Goal: Task Accomplishment & Management: Manage account settings

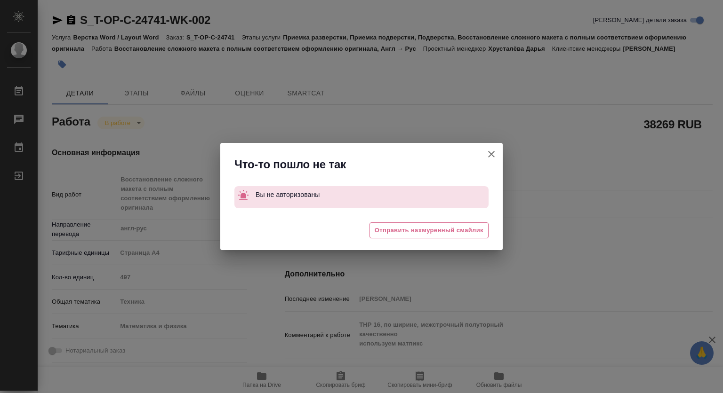
type textarea "x"
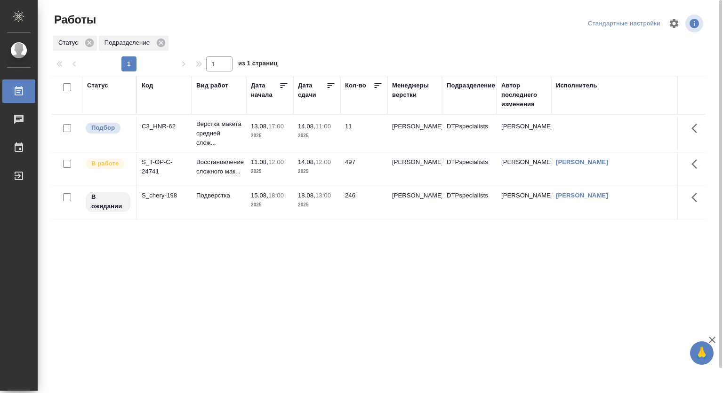
click at [264, 176] on p "2025" at bounding box center [270, 171] width 38 height 9
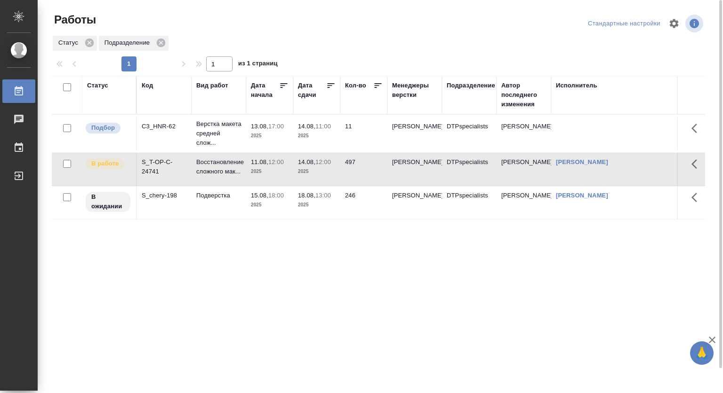
click at [262, 176] on p "2025" at bounding box center [270, 171] width 38 height 9
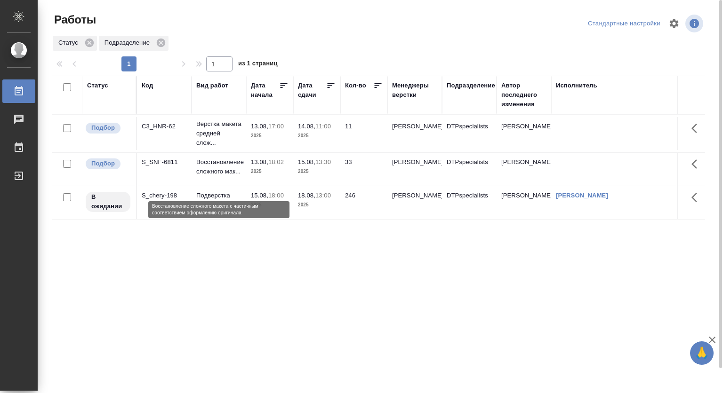
click at [230, 176] on p "Восстановление сложного мак..." at bounding box center [218, 167] width 45 height 19
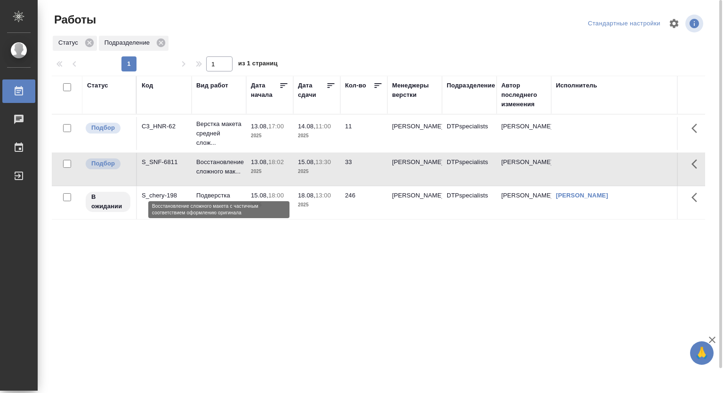
click at [207, 176] on p "Восстановление сложного мак..." at bounding box center [218, 167] width 45 height 19
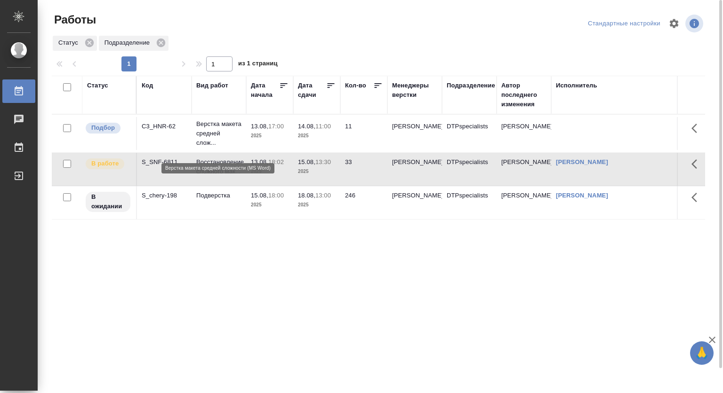
click at [207, 136] on p "Верстка макета средней слож..." at bounding box center [218, 133] width 45 height 28
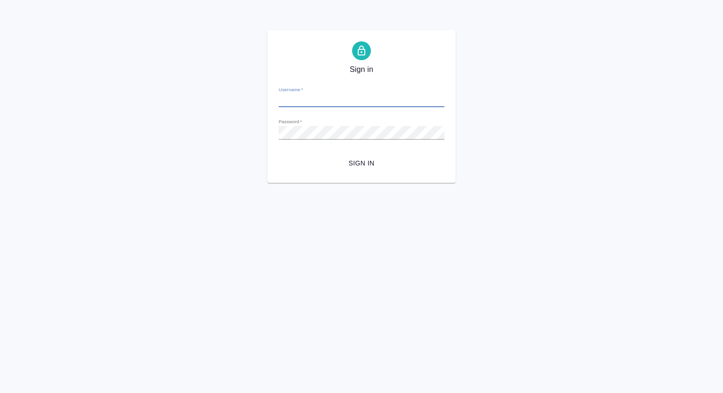
type input "[PERSON_NAME][EMAIL_ADDRESS][DOMAIN_NAME]"
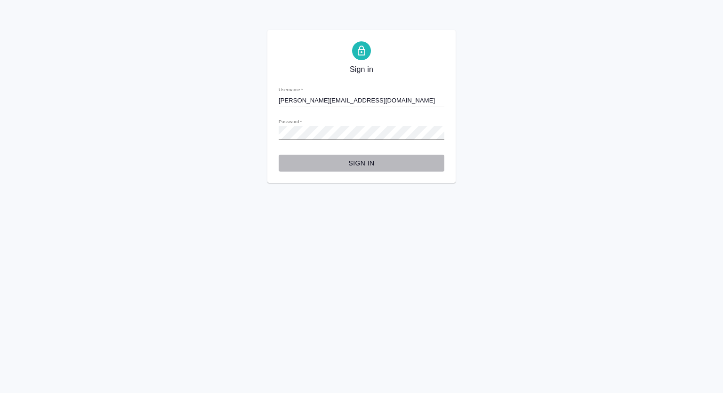
click at [358, 162] on span "Sign in" at bounding box center [361, 164] width 151 height 12
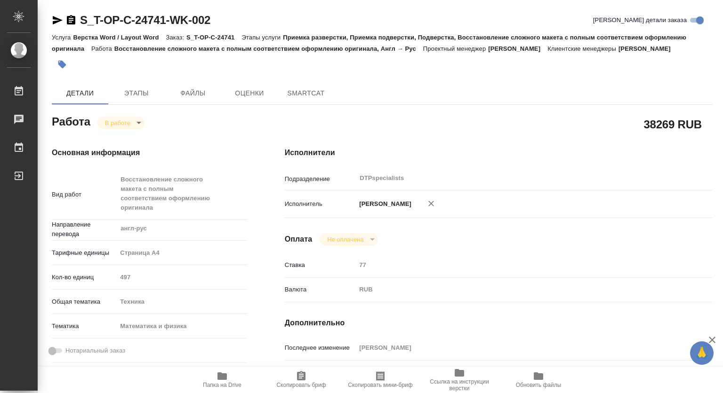
type textarea "x"
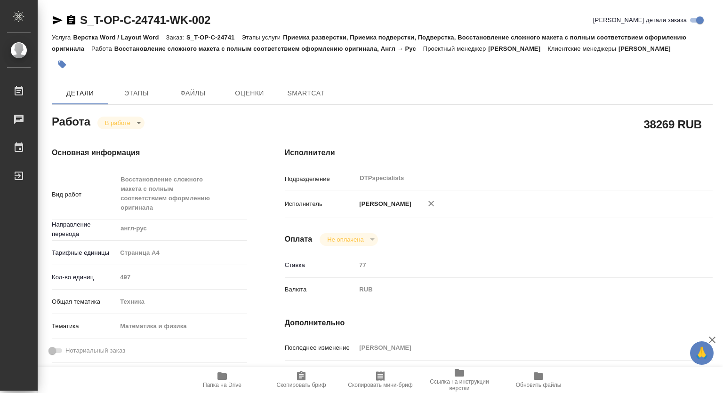
type textarea "x"
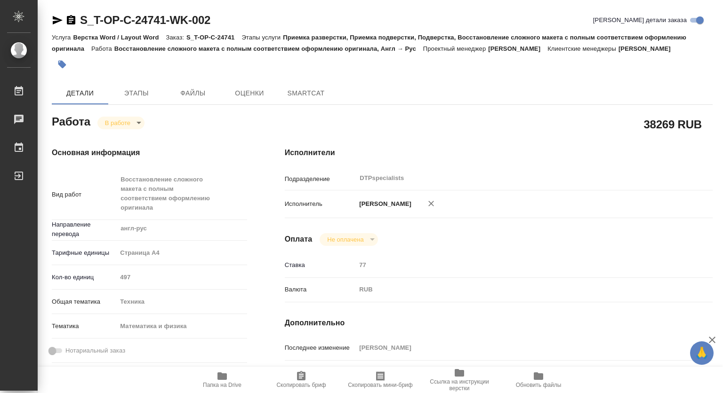
type textarea "x"
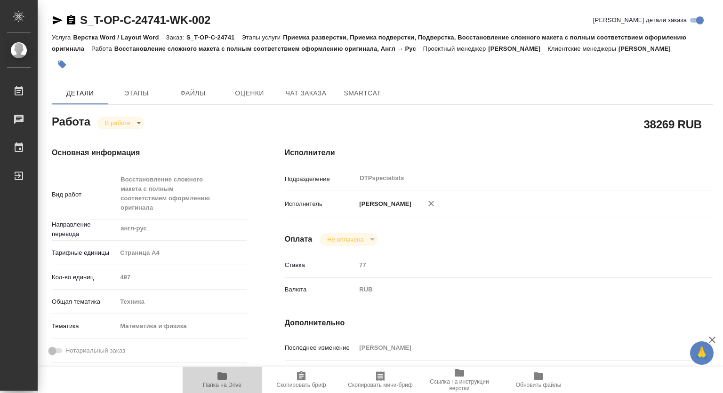
click at [219, 371] on icon "button" at bounding box center [221, 376] width 11 height 11
type textarea "x"
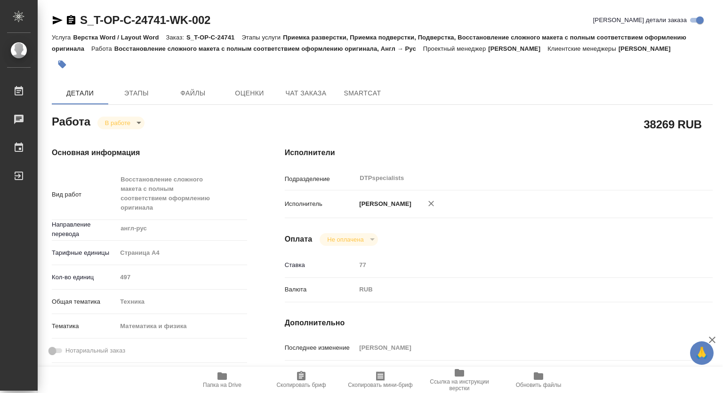
type textarea "x"
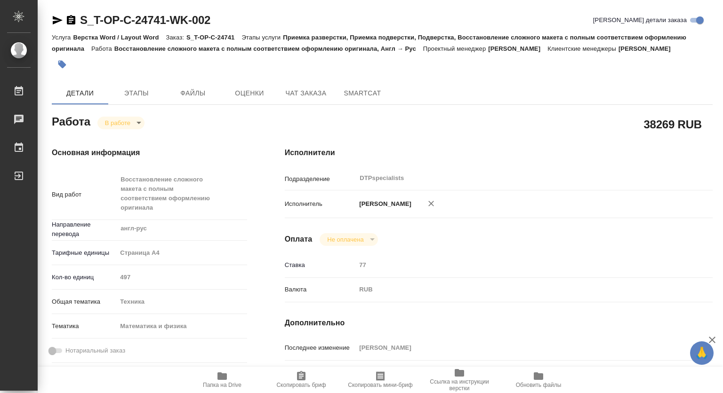
type textarea "x"
click at [122, 121] on body "🙏 .cls-1 fill:#fff; AWATERA Kovtun Svetlana Работы 0 Чаты График Выйти S_T-OP-C…" at bounding box center [361, 196] width 723 height 393
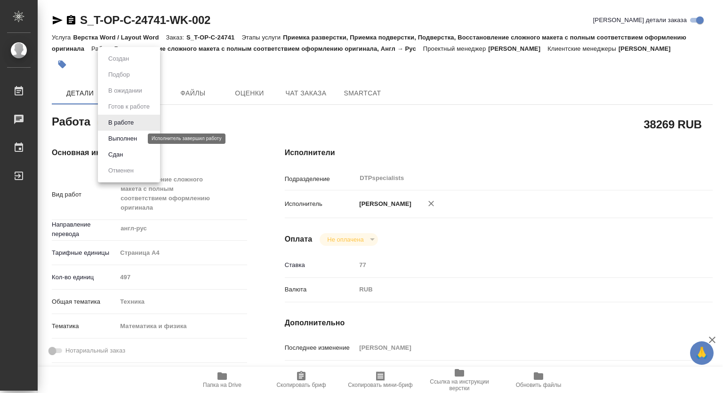
click at [117, 139] on button "Выполнен" at bounding box center [122, 139] width 34 height 10
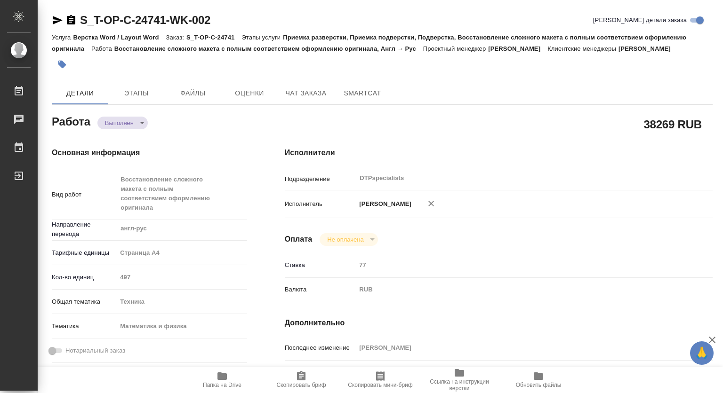
type textarea "x"
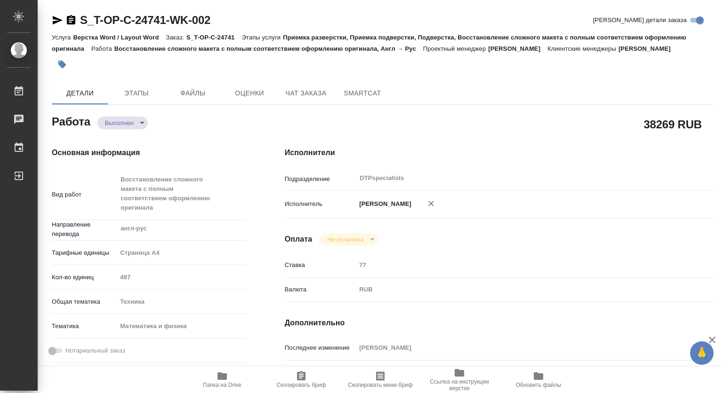
type textarea "x"
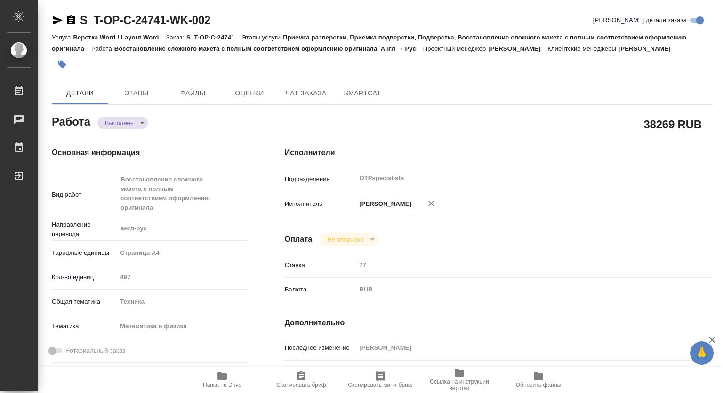
type textarea "x"
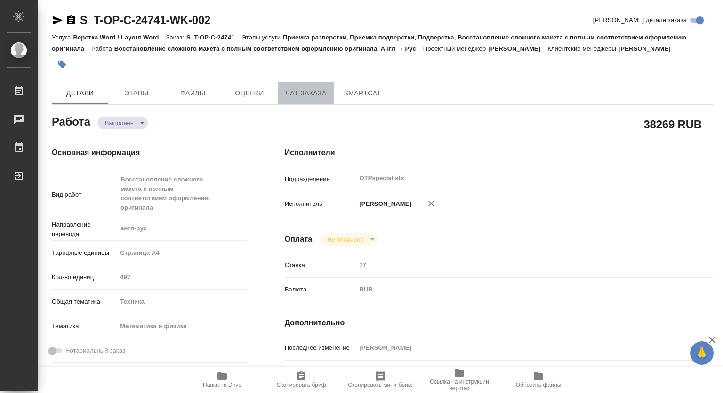
click at [303, 94] on span "Чат заказа" at bounding box center [305, 93] width 45 height 12
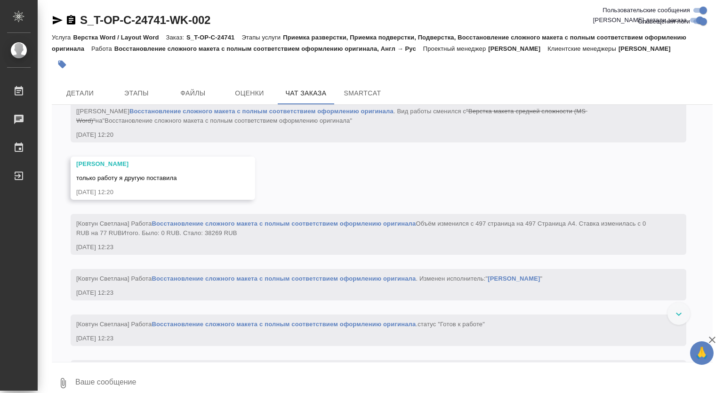
scroll to position [4158, 0]
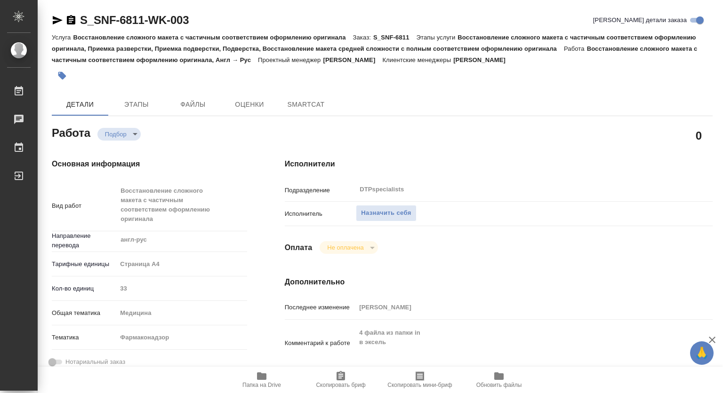
type textarea "x"
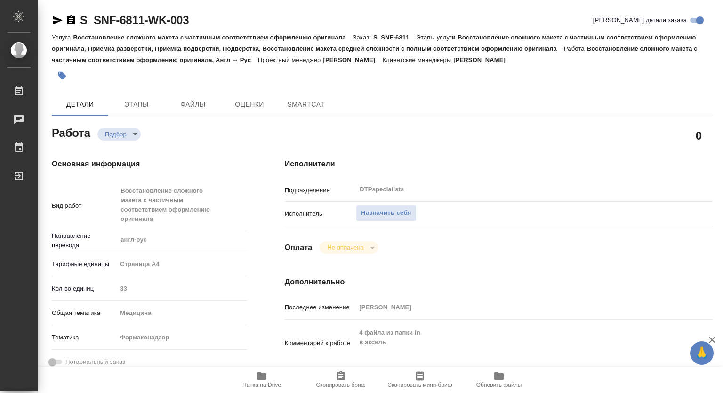
type textarea "x"
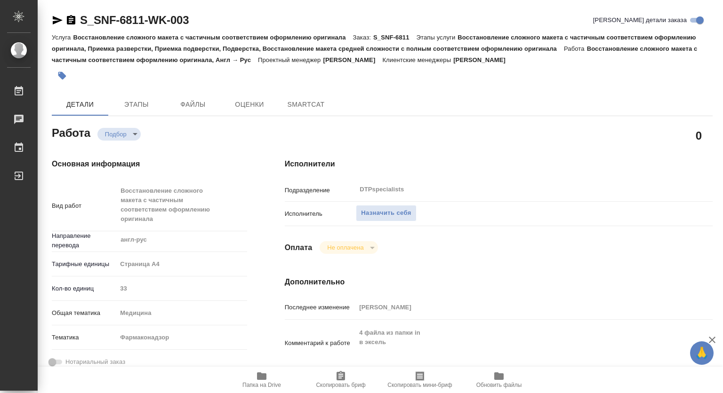
type textarea "x"
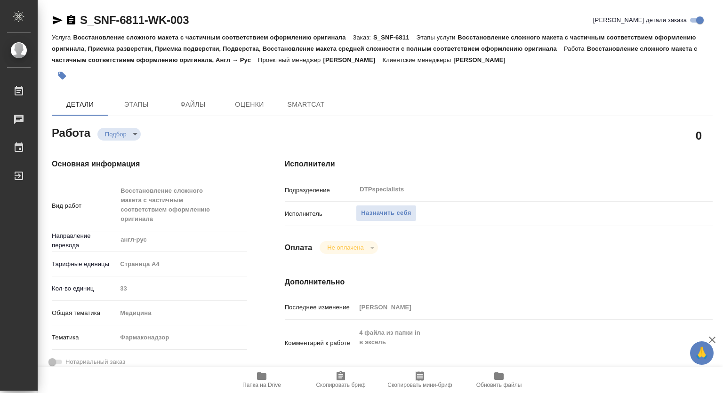
type textarea "x"
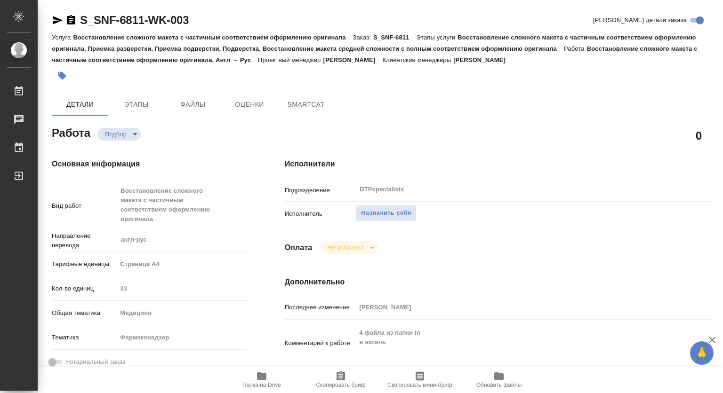
type textarea "x"
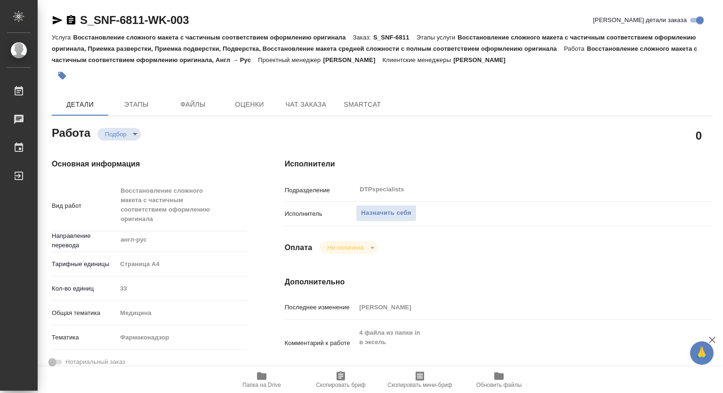
type textarea "x"
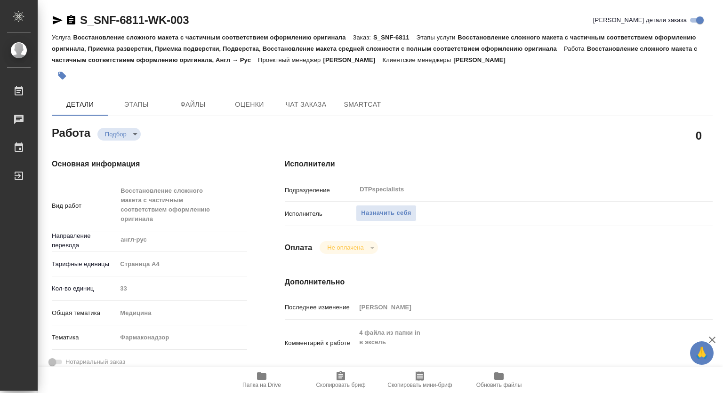
click at [260, 379] on icon "button" at bounding box center [261, 377] width 9 height 8
type textarea "x"
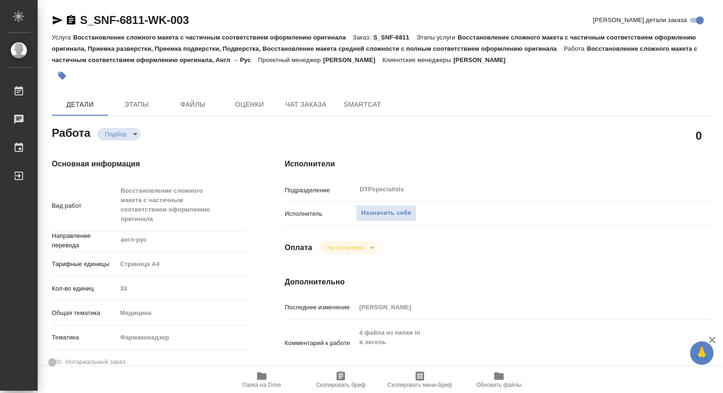
type textarea "x"
click at [390, 209] on span "Назначить себя" at bounding box center [386, 213] width 50 height 11
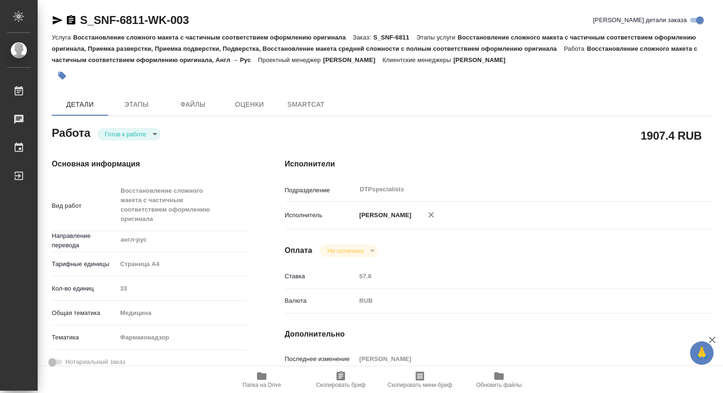
type textarea "x"
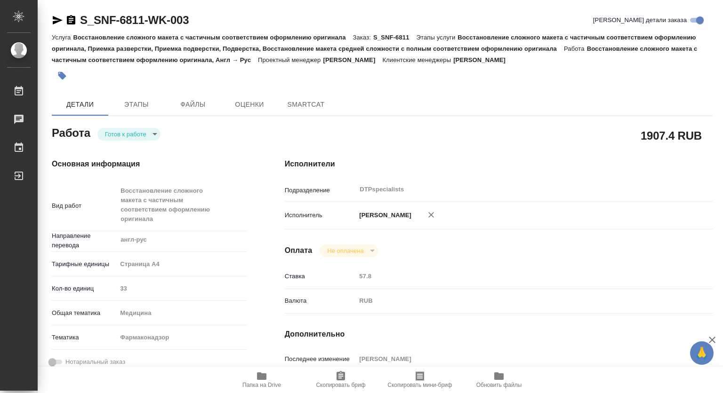
type textarea "x"
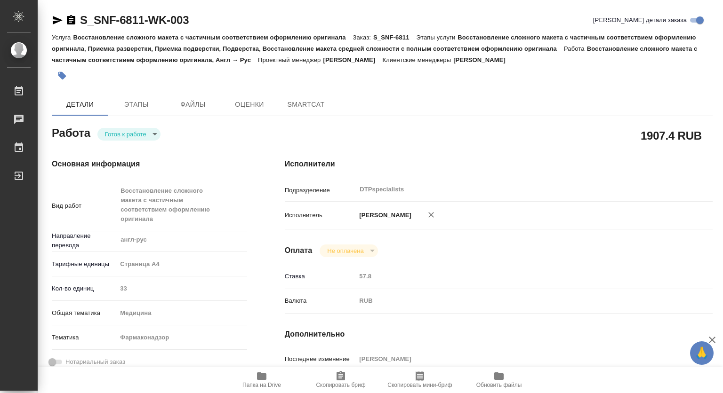
type textarea "x"
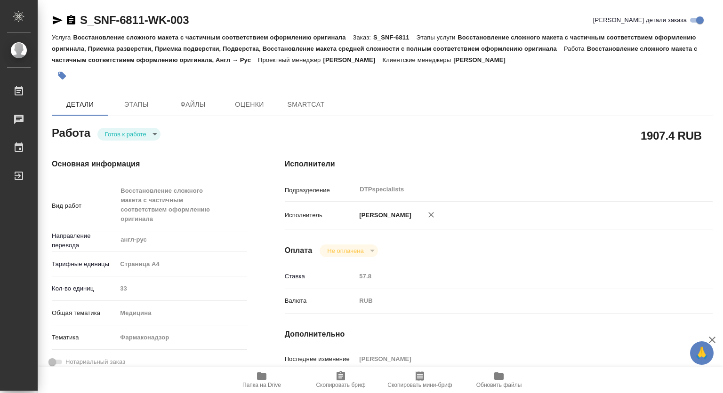
type textarea "x"
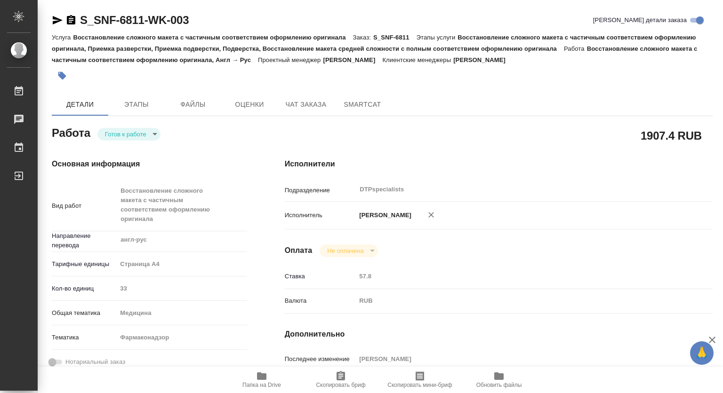
click at [135, 137] on body "🙏 .cls-1 fill:#fff; AWATERA Kovtun Svetlana Работы Чаты График Выйти S_SNF-6811…" at bounding box center [361, 196] width 723 height 393
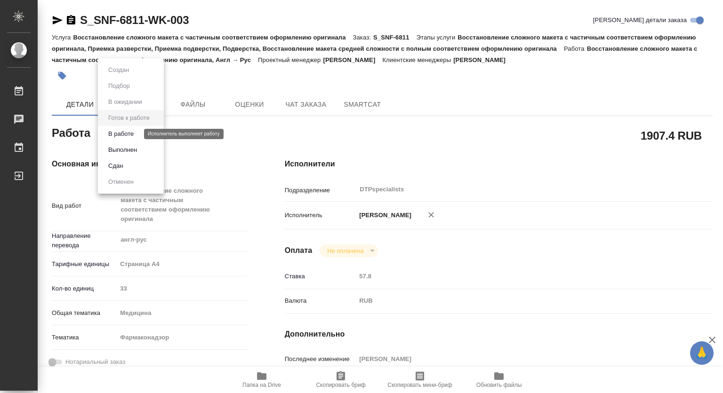
type textarea "x"
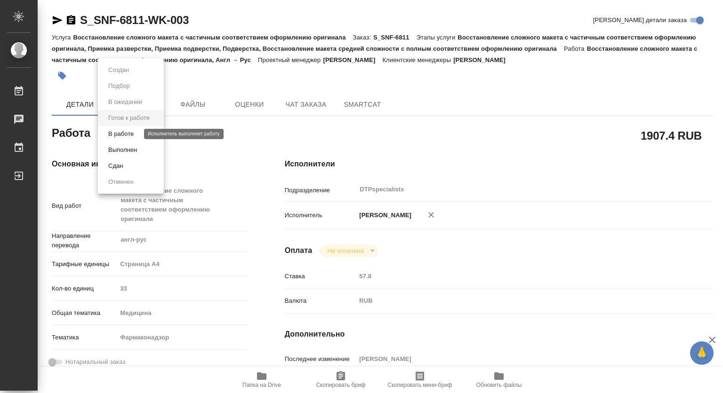
click at [118, 134] on button "В работе" at bounding box center [120, 134] width 31 height 10
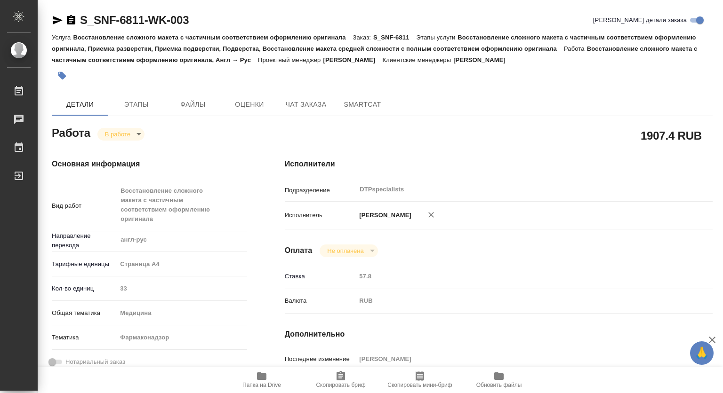
type textarea "x"
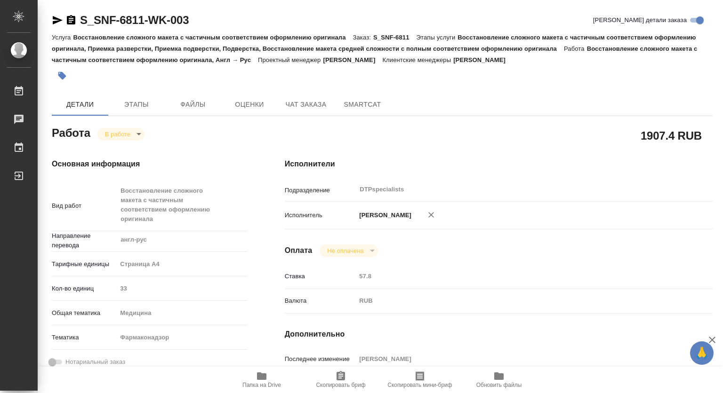
type textarea "x"
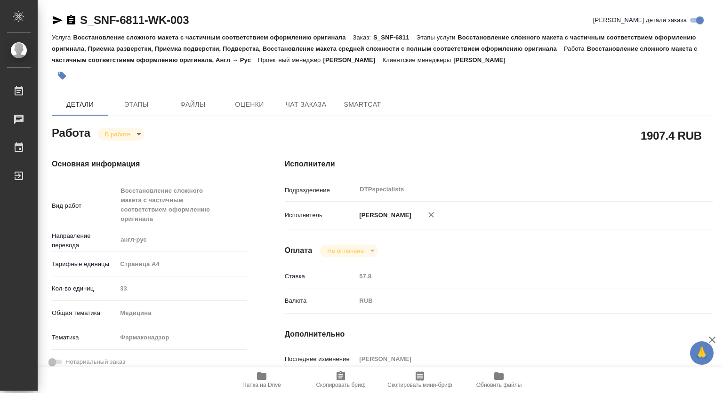
type textarea "x"
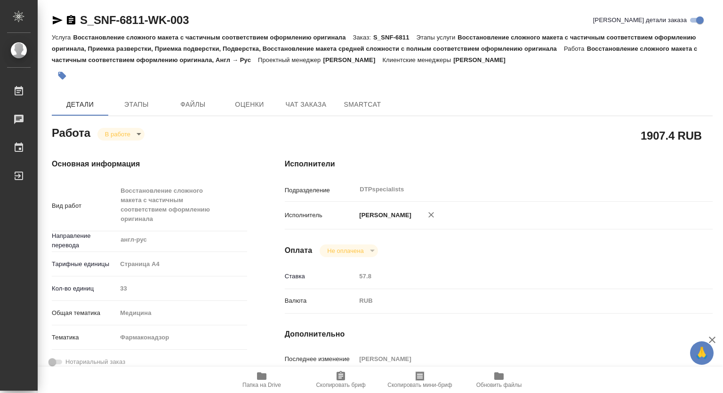
type textarea "x"
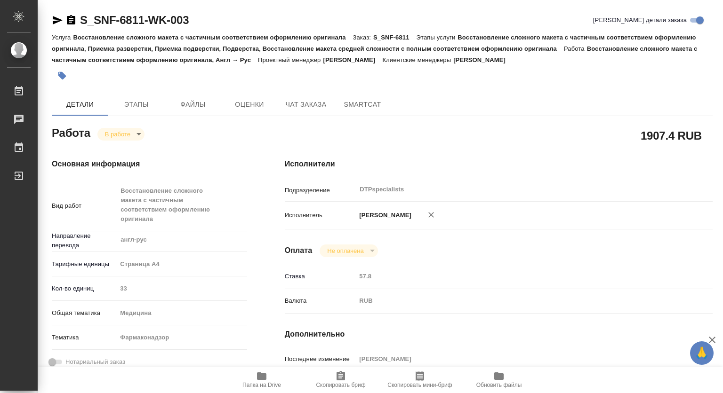
click at [70, 19] on icon "button" at bounding box center [71, 19] width 8 height 9
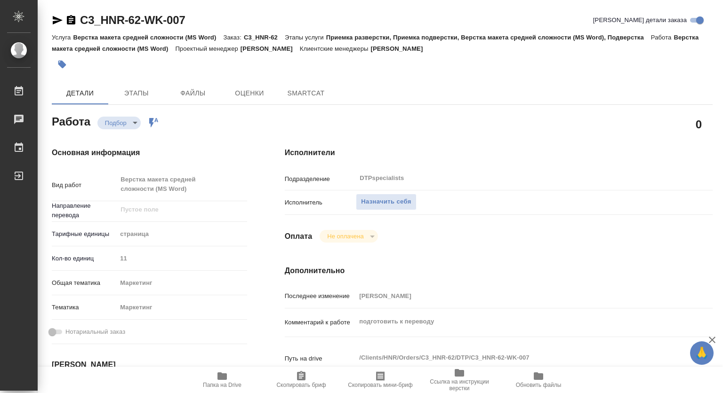
type textarea "x"
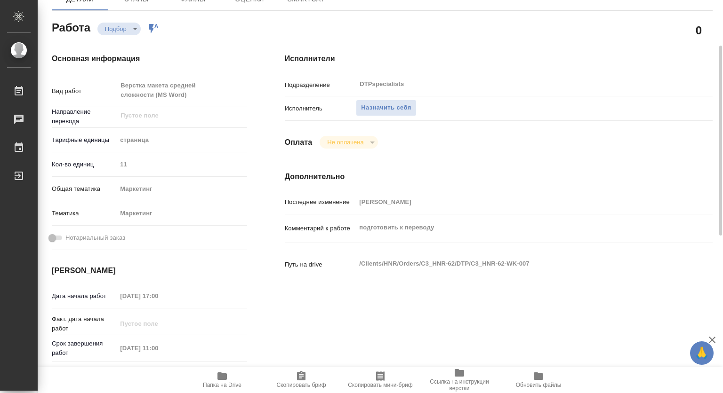
type textarea "x"
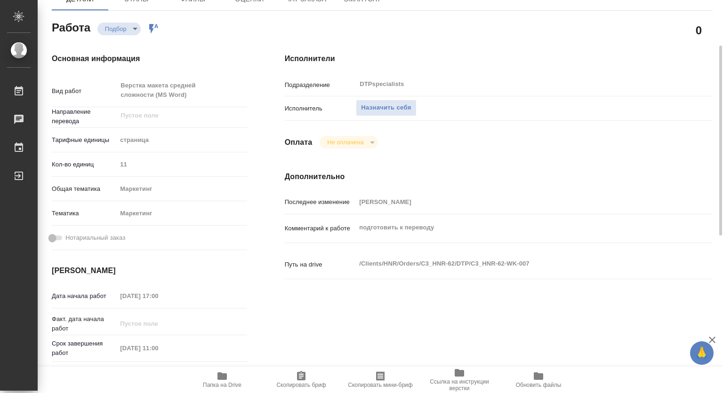
scroll to position [141, 0]
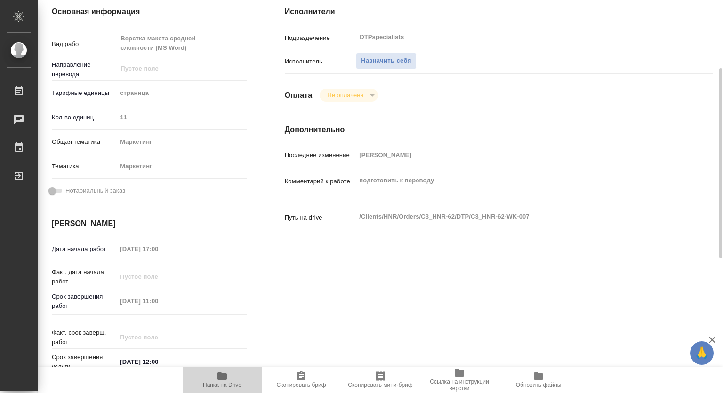
click at [223, 376] on icon "button" at bounding box center [221, 377] width 9 height 8
type textarea "x"
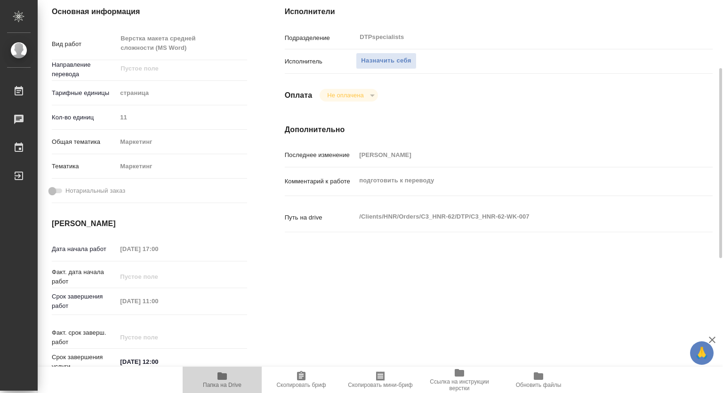
type textarea "x"
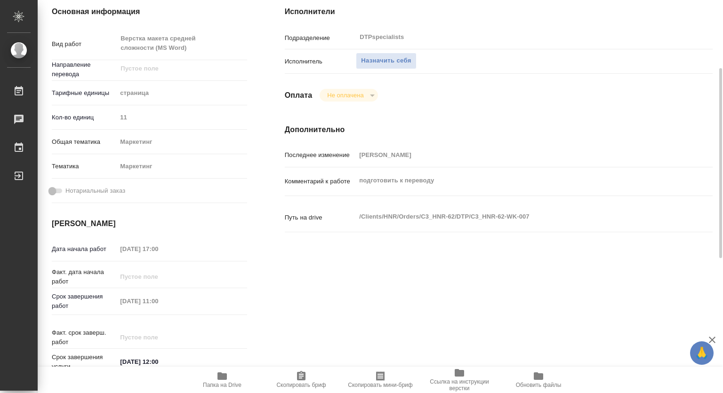
type textarea "x"
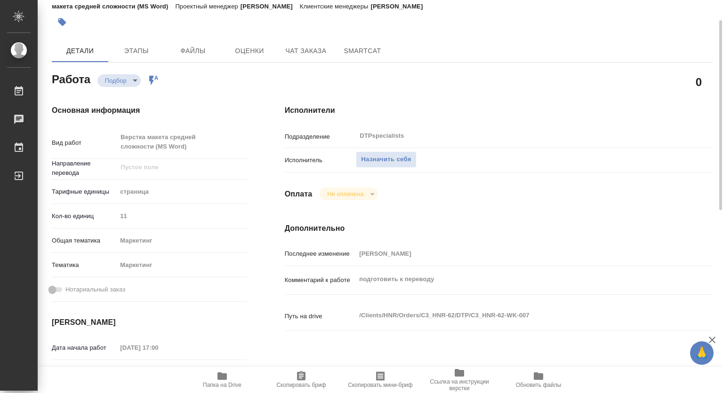
scroll to position [0, 0]
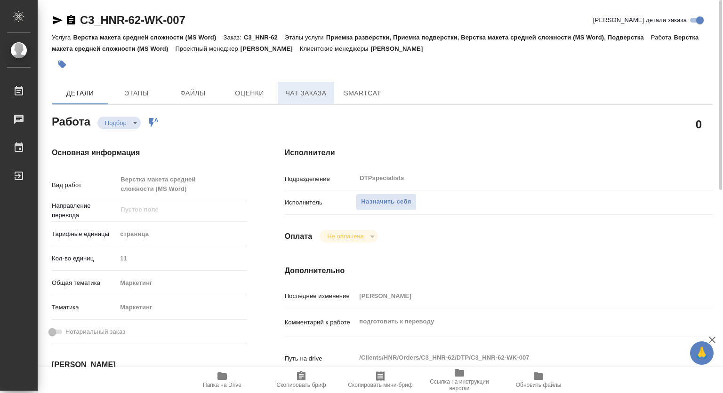
click at [301, 86] on button "Чат заказа" at bounding box center [306, 93] width 56 height 23
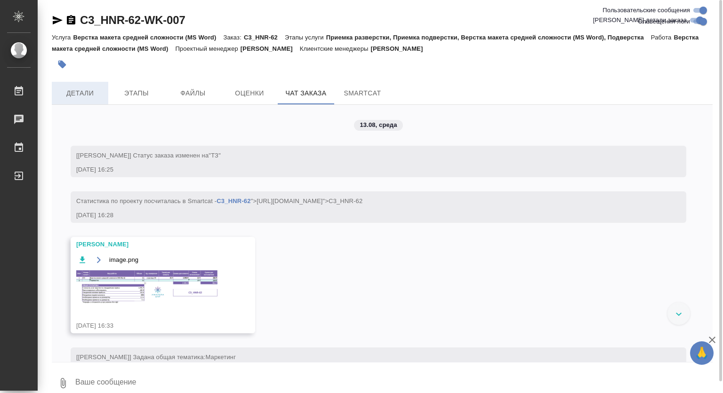
click at [81, 93] on span "Детали" at bounding box center [79, 93] width 45 height 12
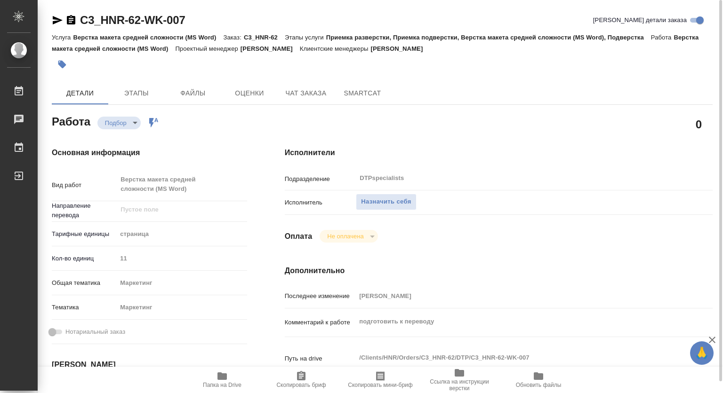
type textarea "x"
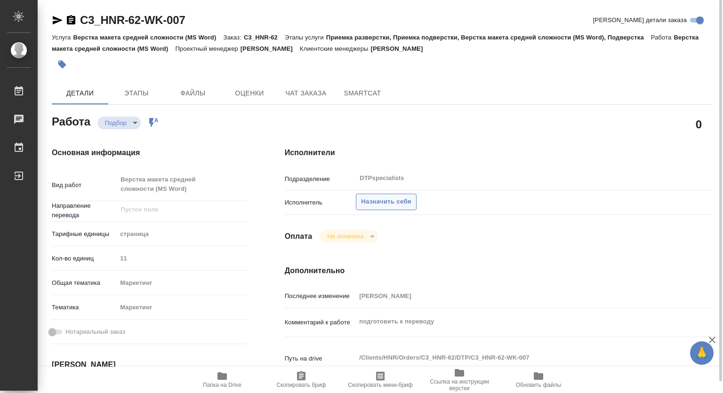
type textarea "x"
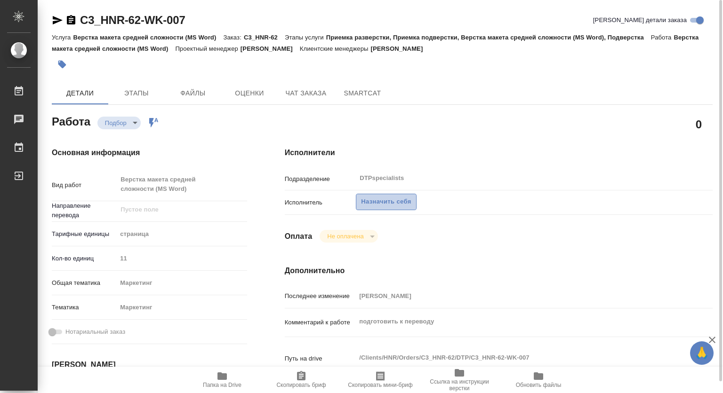
click at [391, 199] on span "Назначить себя" at bounding box center [386, 202] width 50 height 11
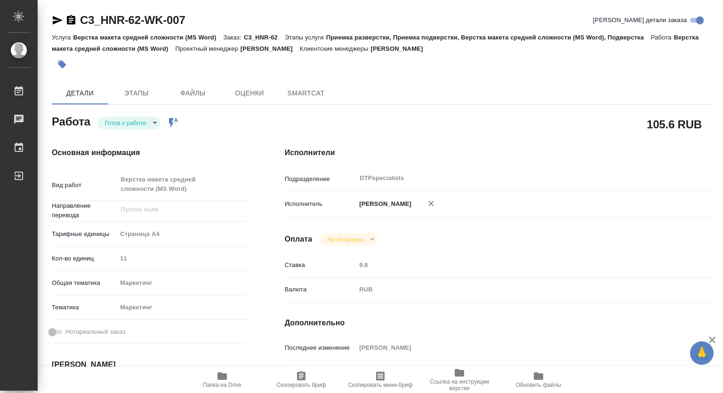
type textarea "x"
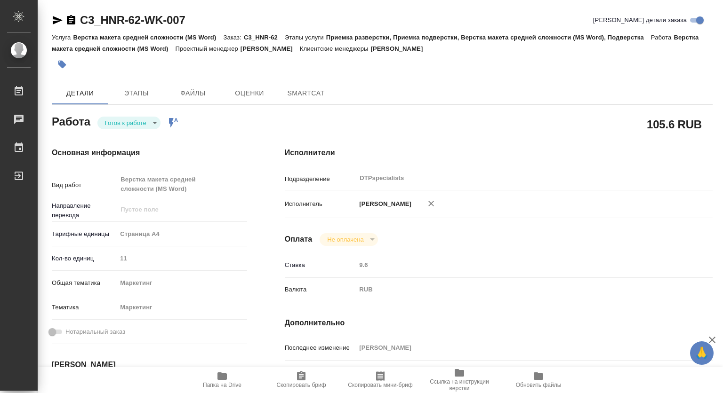
type textarea "x"
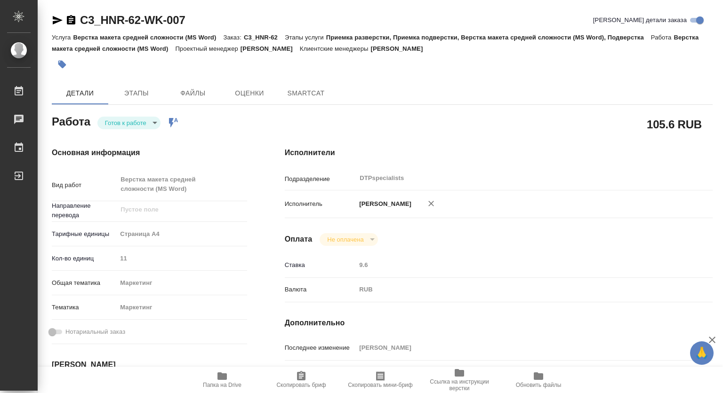
type textarea "x"
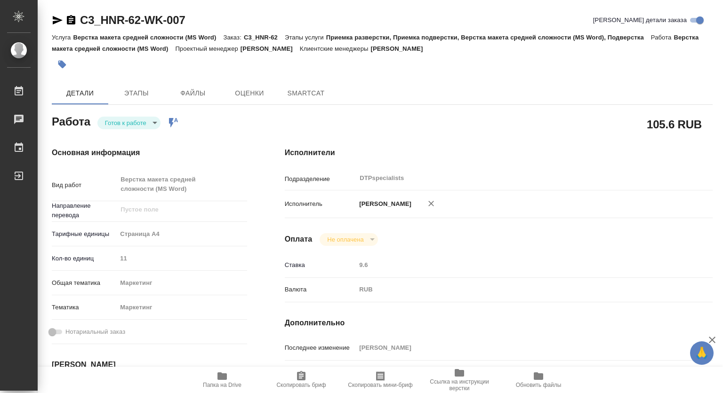
click at [69, 20] on icon "button" at bounding box center [70, 20] width 11 height 11
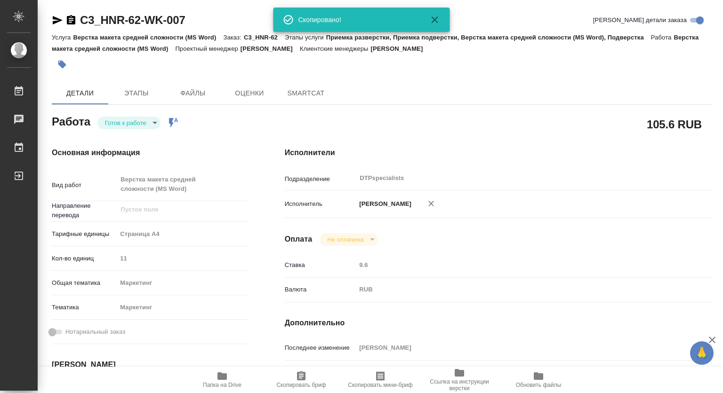
type textarea "x"
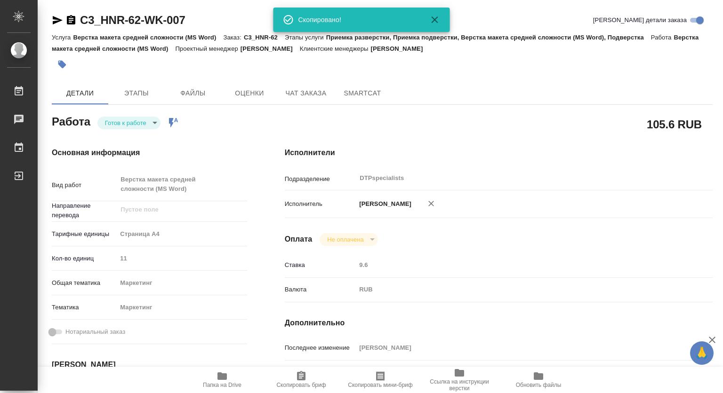
click at [149, 120] on body "🙏 .cls-1 fill:#fff; AWATERA Kovtun Svetlana Работы Чаты График Выйти C3_HNR-62-…" at bounding box center [361, 196] width 723 height 393
type textarea "x"
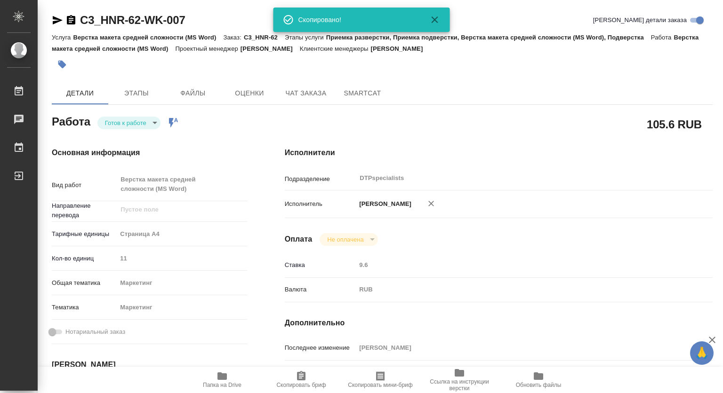
type textarea "x"
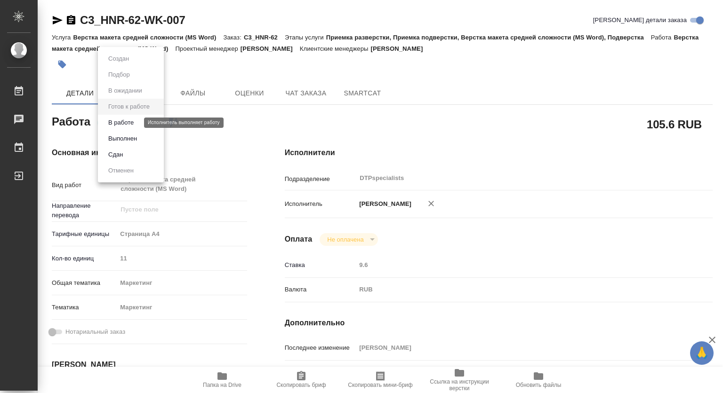
click at [113, 122] on button "В работе" at bounding box center [120, 123] width 31 height 10
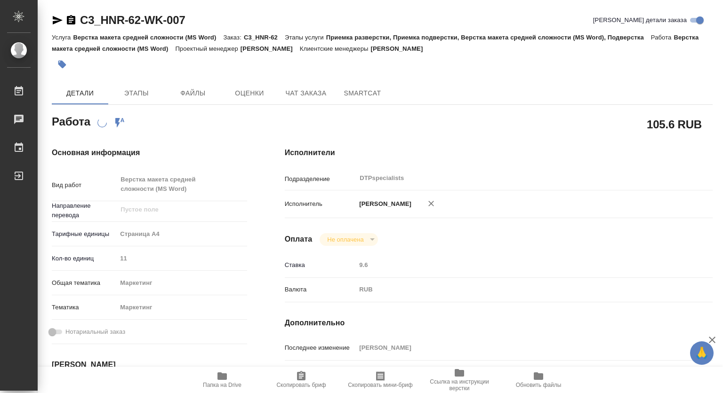
type textarea "x"
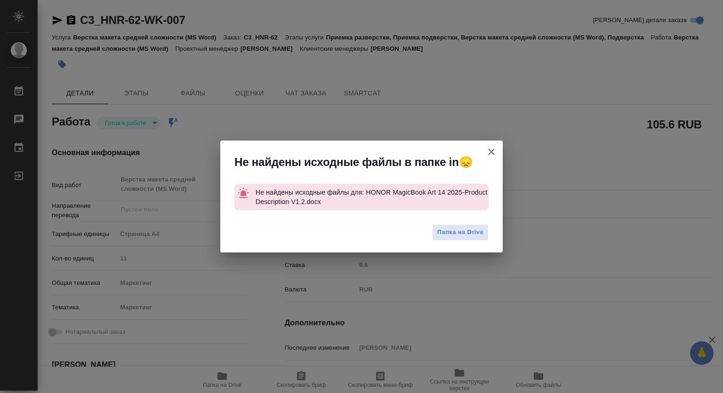
type textarea "x"
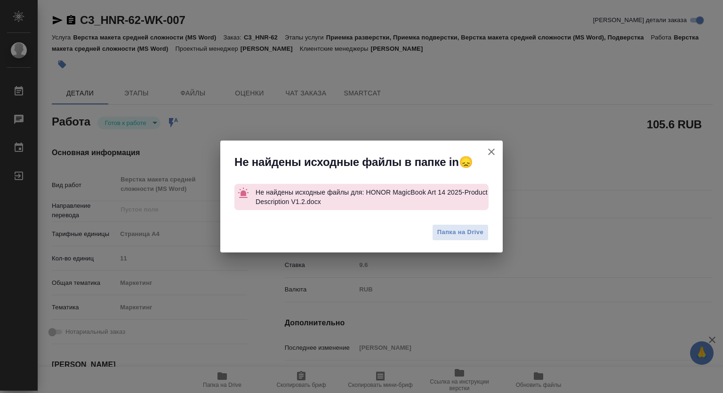
type textarea "x"
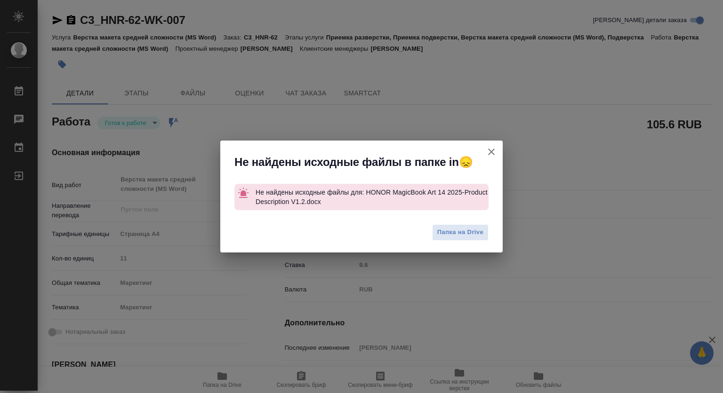
type textarea "x"
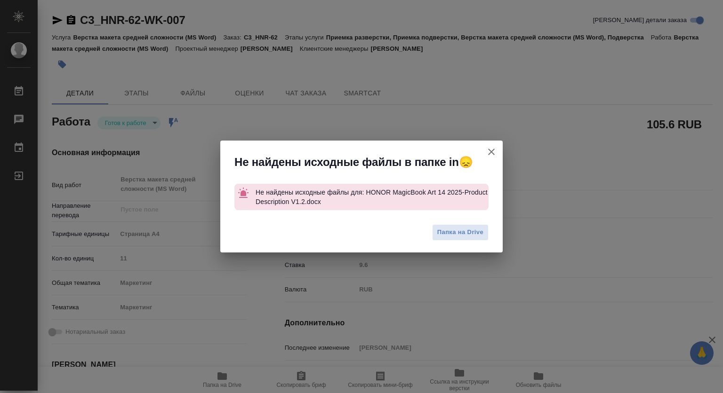
click at [491, 151] on icon "button" at bounding box center [490, 151] width 11 height 11
type textarea "x"
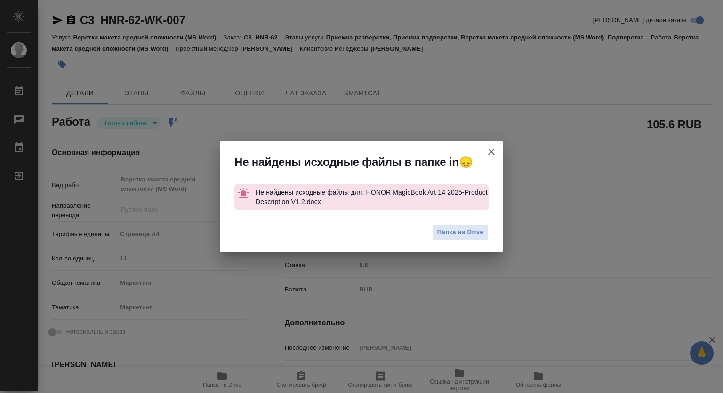
type textarea "x"
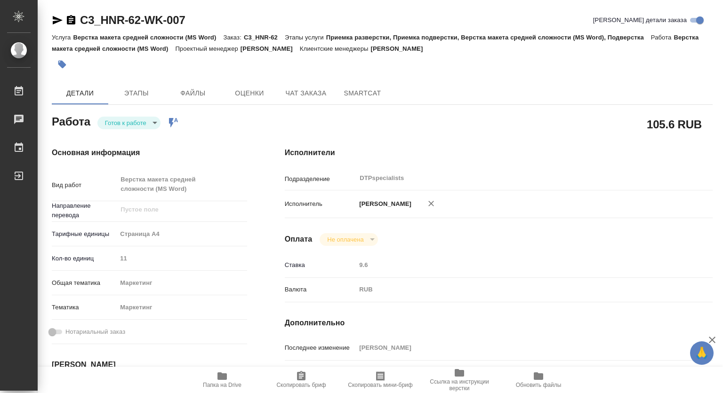
click at [211, 383] on span "Папка на Drive" at bounding box center [222, 385] width 39 height 7
click at [108, 121] on body "🙏 .cls-1 fill:#fff; AWATERA Kovtun Svetlana Работы 0 Чаты График Выйти C3_HNR-6…" at bounding box center [361, 196] width 723 height 393
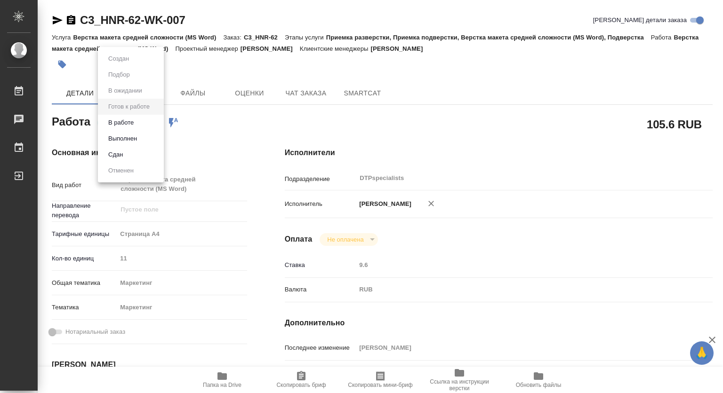
click at [106, 64] on button "В работе" at bounding box center [118, 59] width 26 height 10
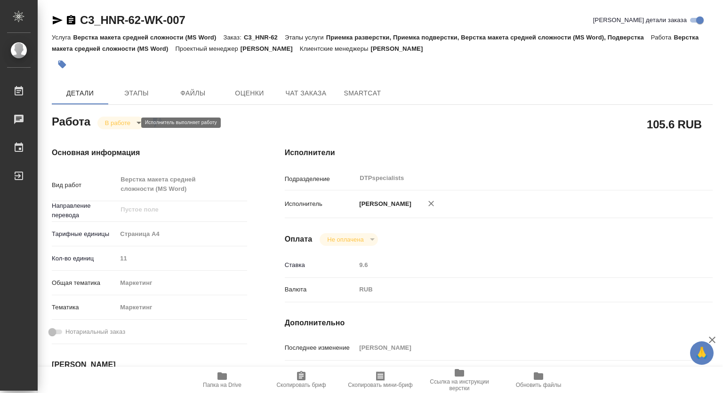
type textarea "x"
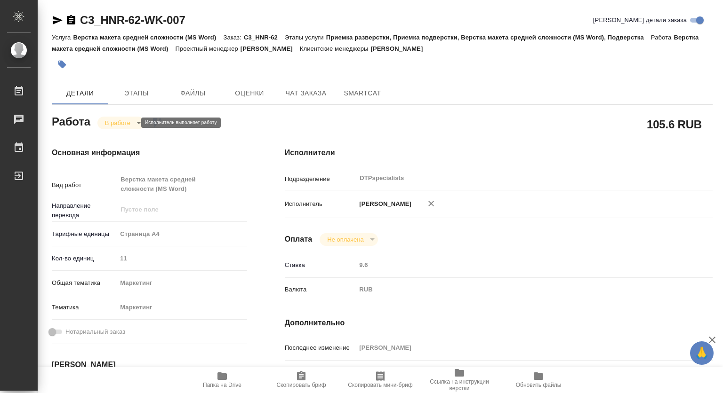
type textarea "x"
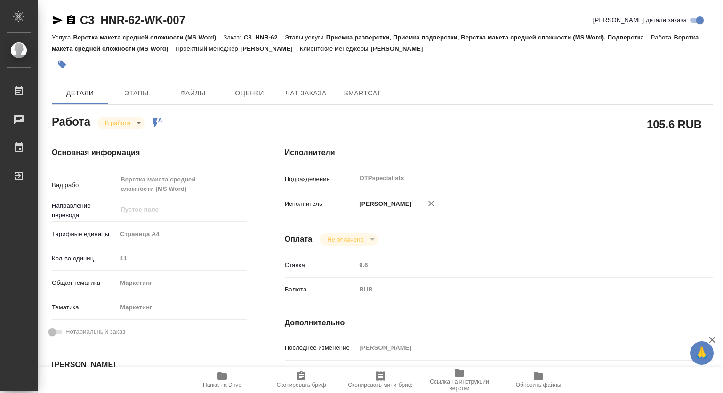
type textarea "x"
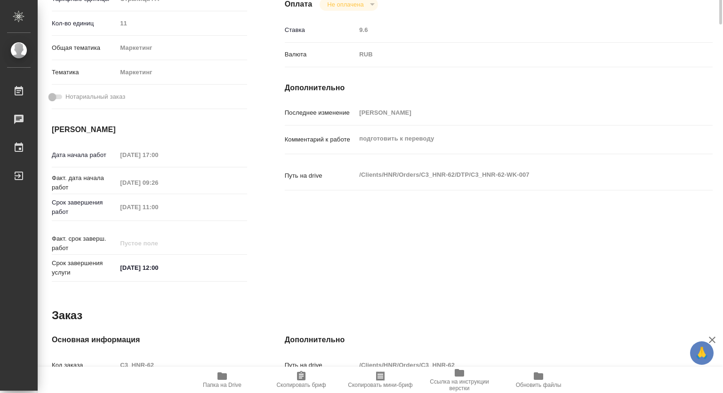
scroll to position [47, 0]
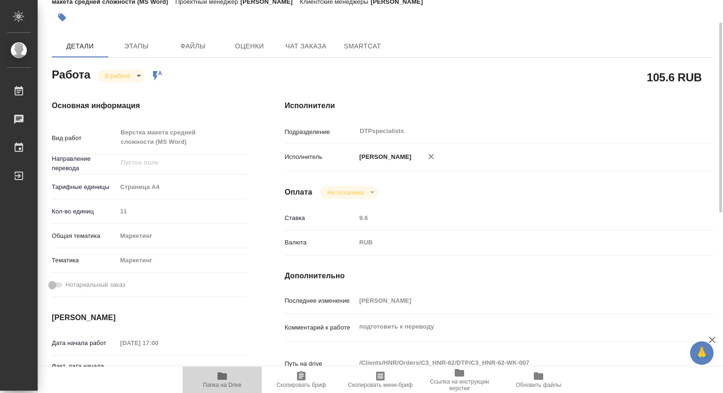
click at [222, 377] on icon "button" at bounding box center [221, 377] width 9 height 8
click at [116, 75] on body "🙏 .cls-1 fill:#fff; AWATERA Kovtun Svetlana Работы 0 Чаты График Выйти C3_HNR-6…" at bounding box center [361, 196] width 723 height 393
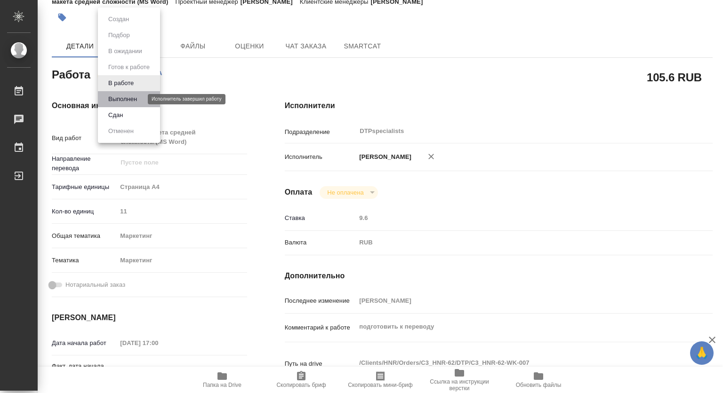
click at [116, 96] on button "Выполнен" at bounding box center [122, 99] width 34 height 10
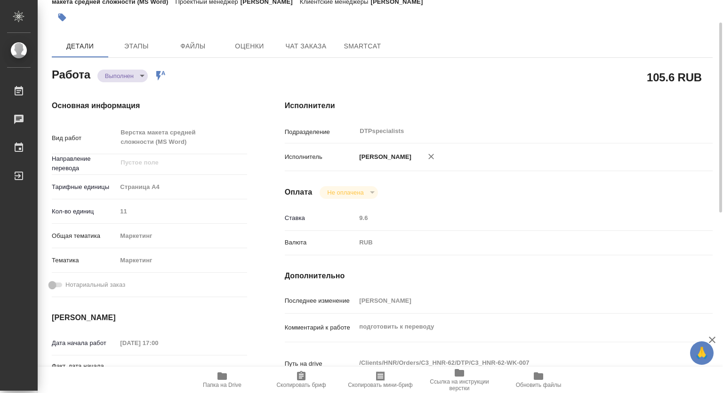
type textarea "x"
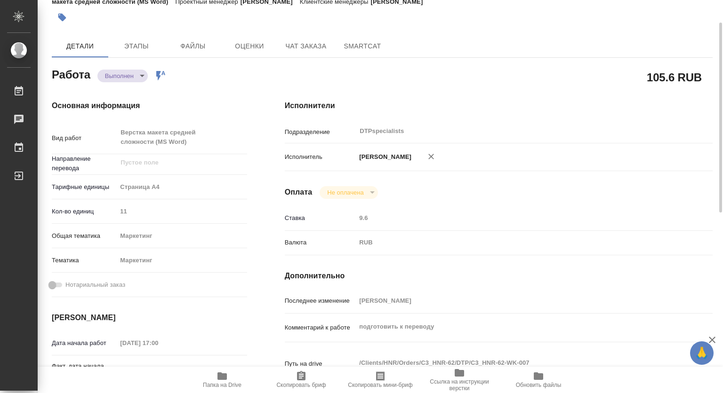
type textarea "x"
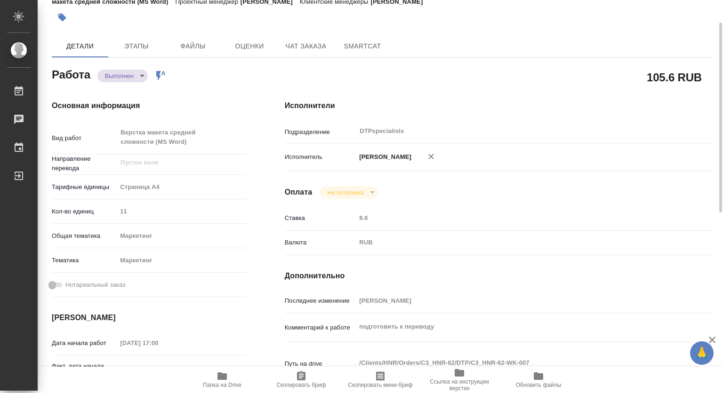
type textarea "x"
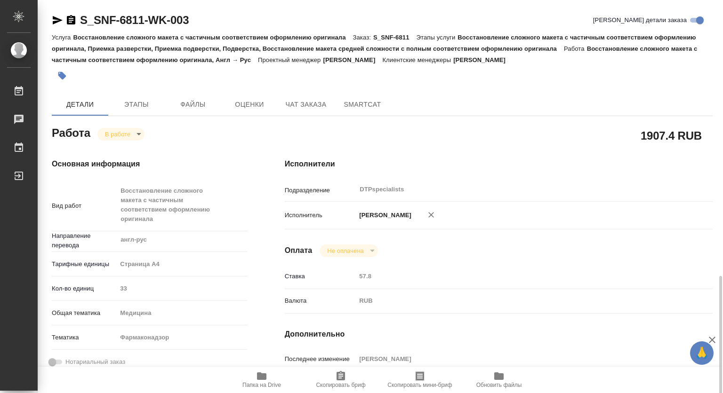
scroll to position [188, 0]
